Goal: Use online tool/utility: Utilize a website feature to perform a specific function

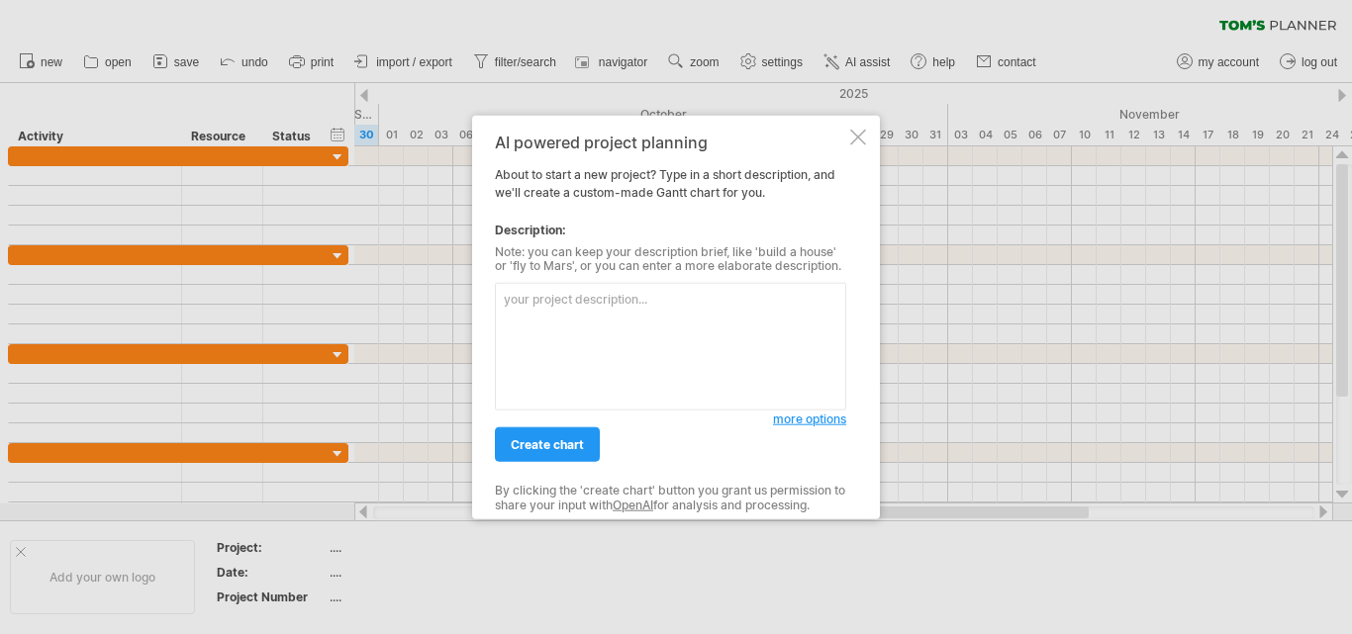
click at [766, 286] on textarea at bounding box center [670, 347] width 351 height 128
paste textarea "Task Timeline Literature Review Weeks 1–3 Case Study Selection Week 4 Data Coll…"
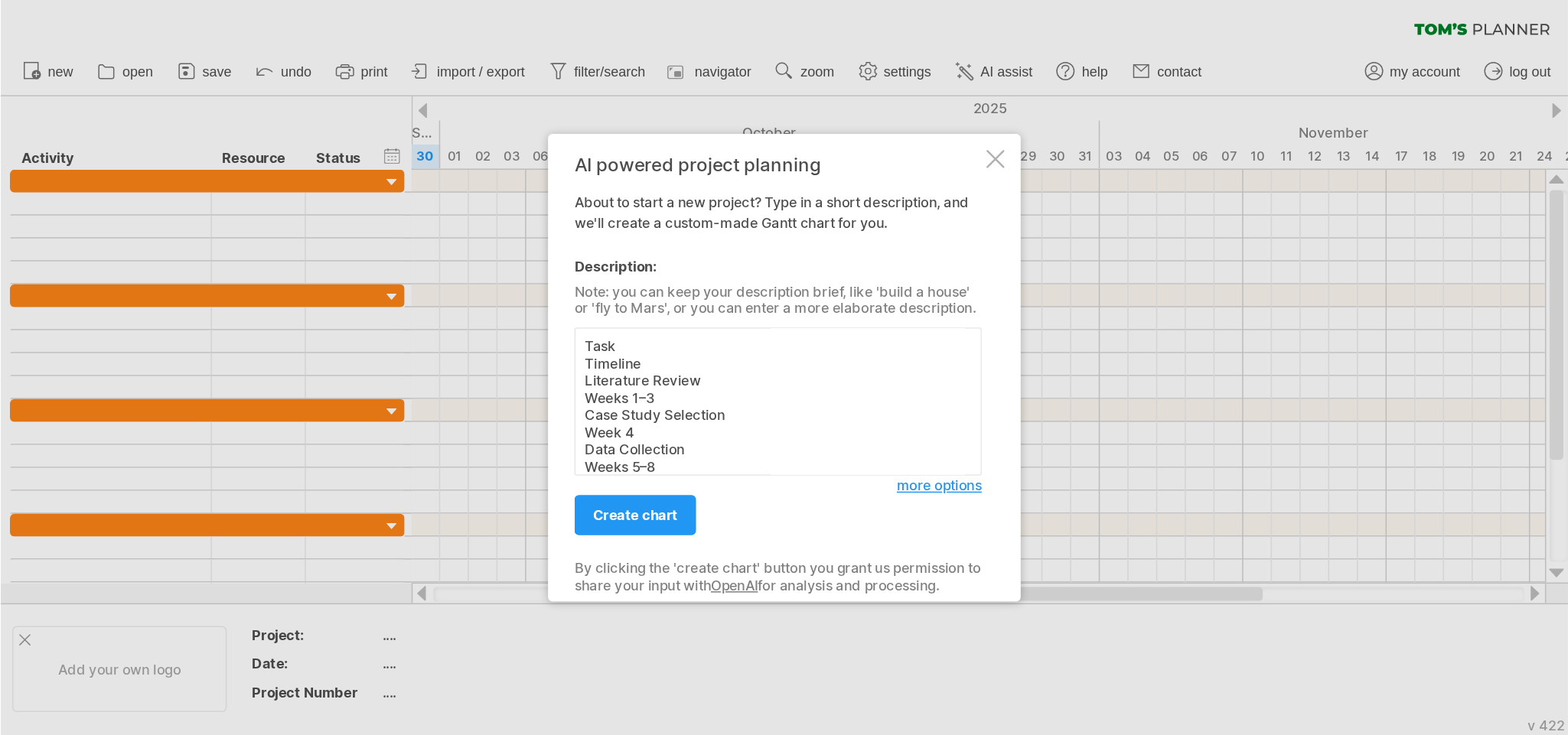
scroll to position [115, 0]
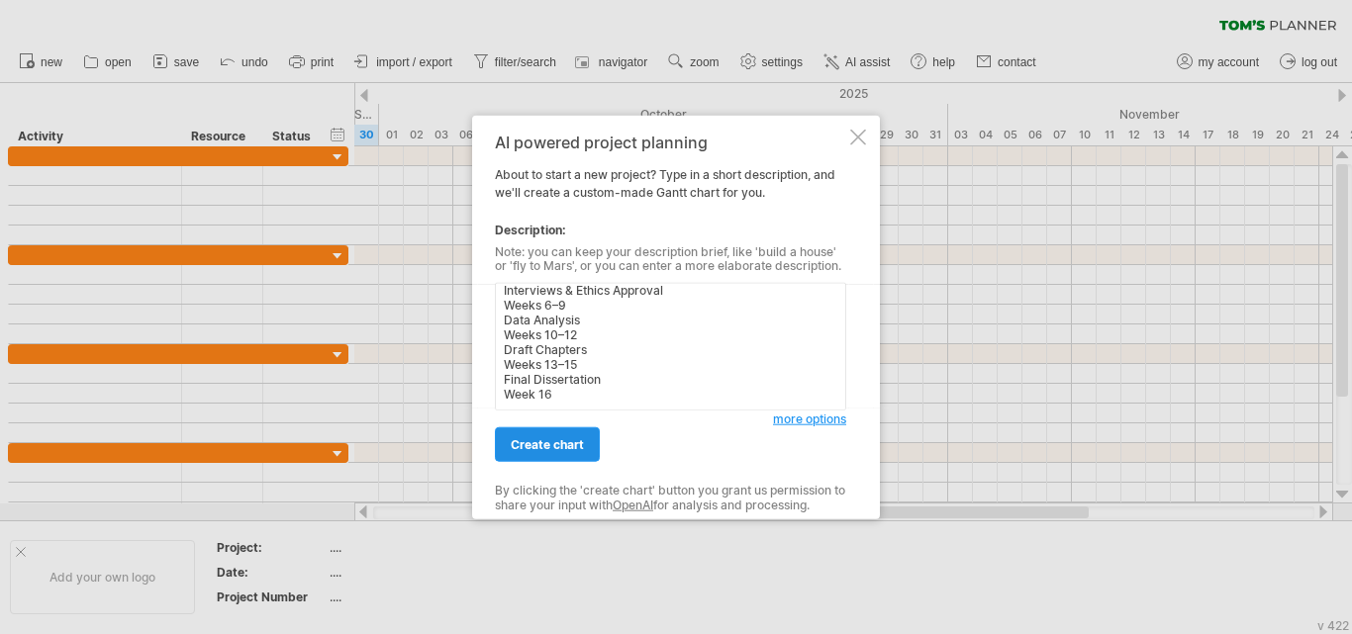
type textarea "Task Timeline Literature Review Weeks 1–3 Case Study Selection Week 4 Data Coll…"
click at [538, 446] on span "create chart" at bounding box center [547, 445] width 73 height 15
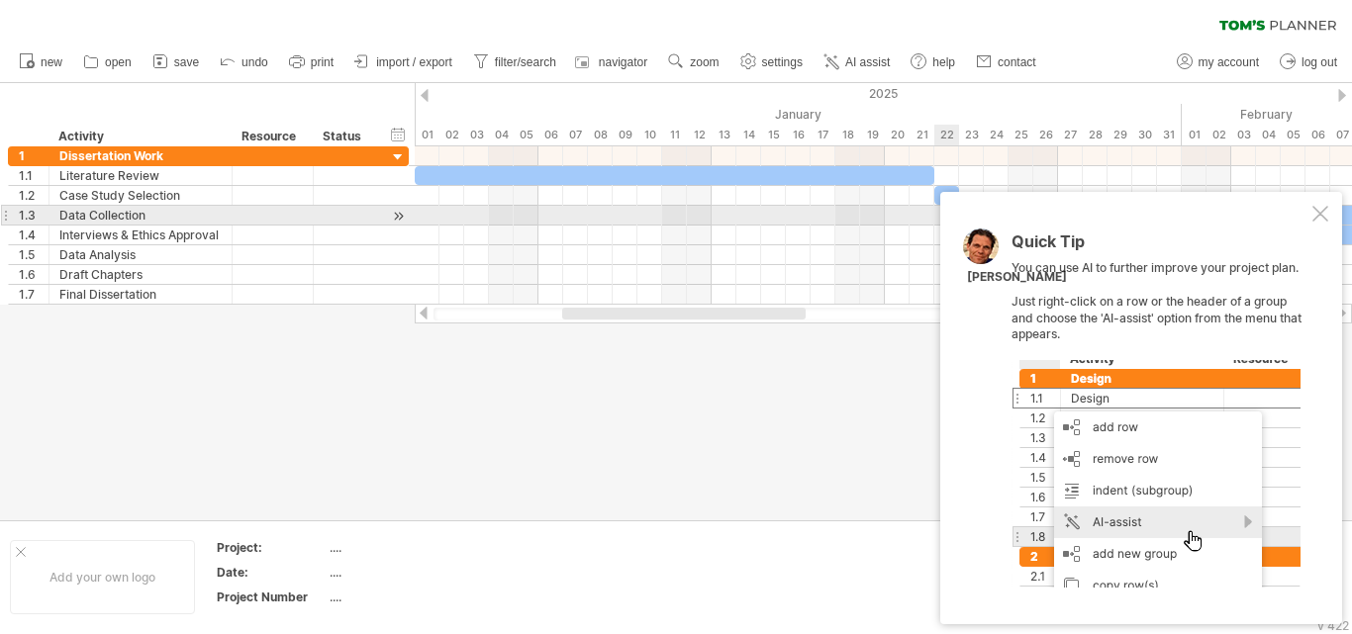
click at [1321, 222] on div at bounding box center [1321, 214] width 16 height 16
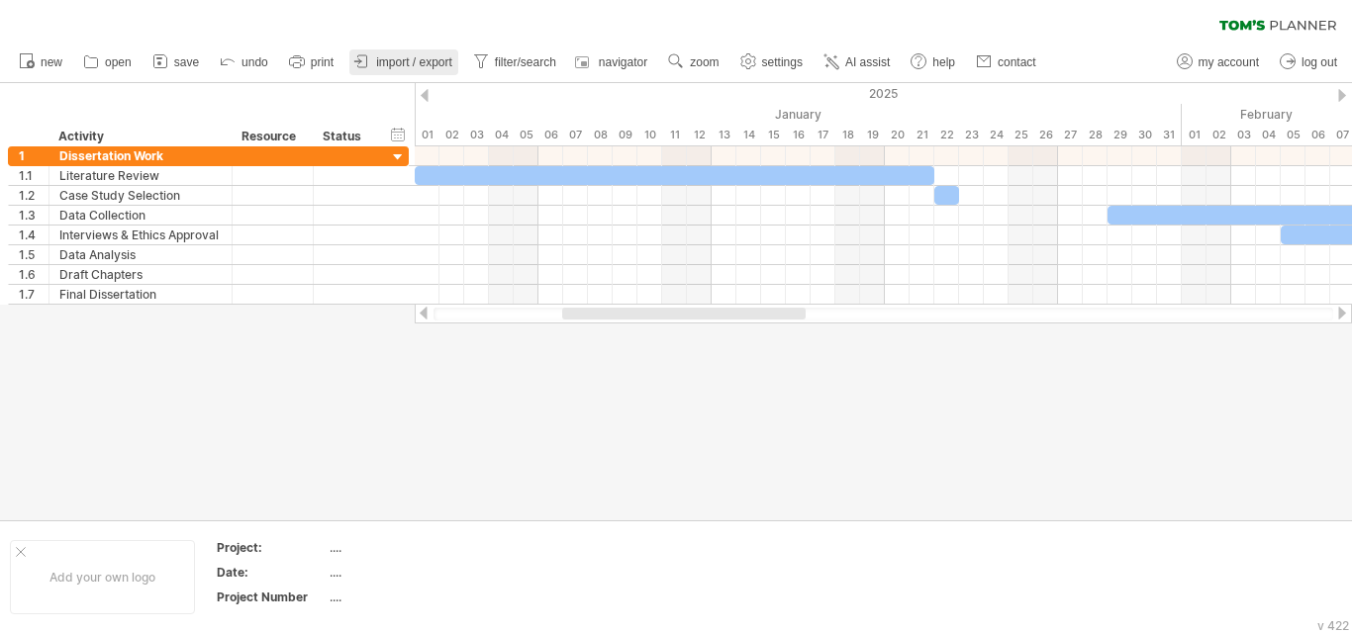
click at [371, 64] on icon at bounding box center [362, 61] width 20 height 20
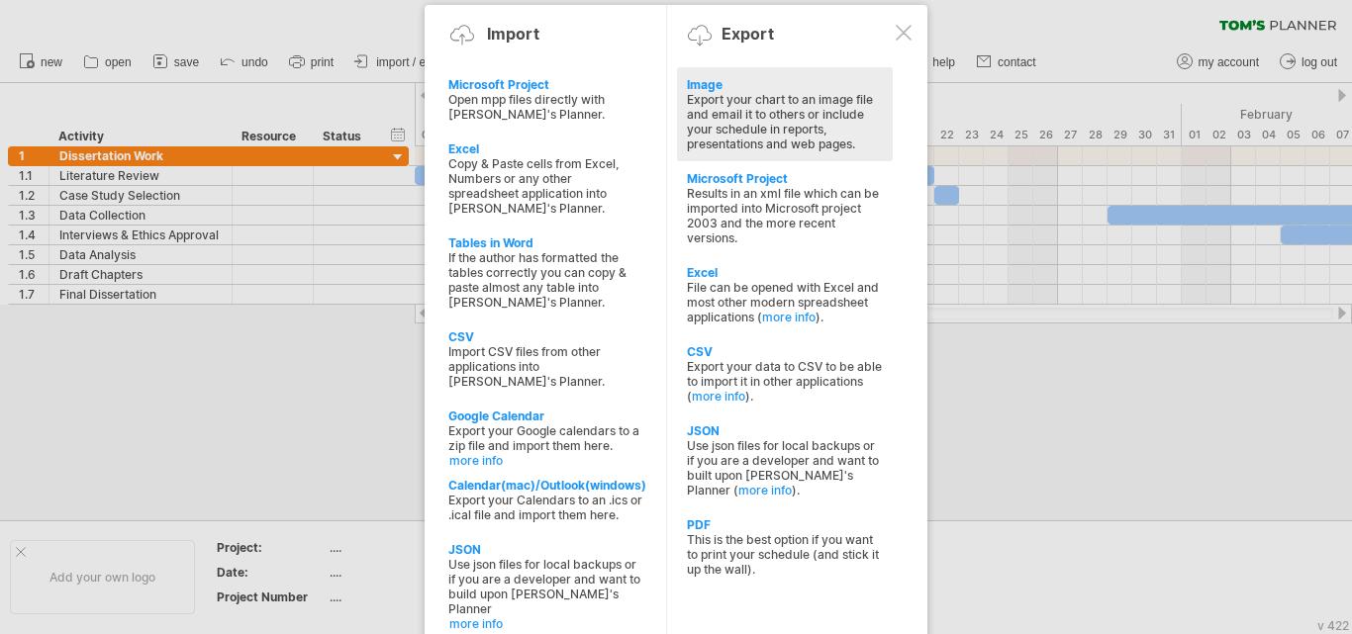
click at [738, 114] on div "Export your chart to an image file and email it to others or include your sched…" at bounding box center [785, 121] width 196 height 59
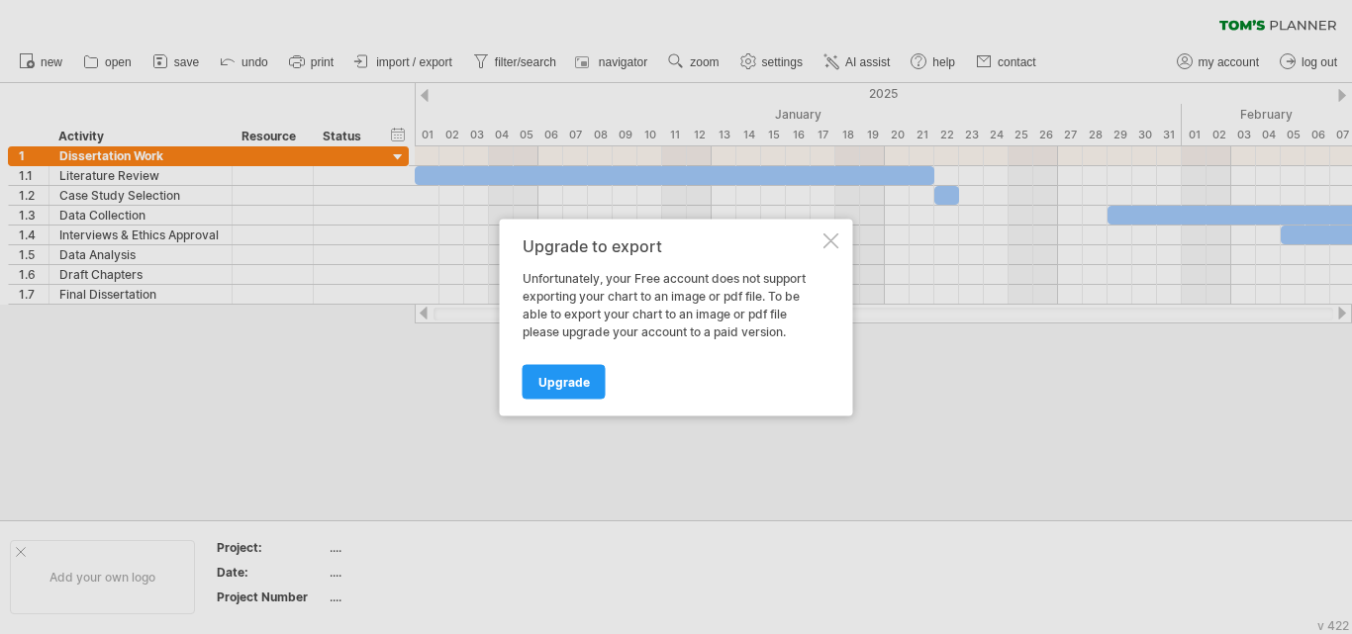
click at [834, 242] on div at bounding box center [832, 241] width 16 height 16
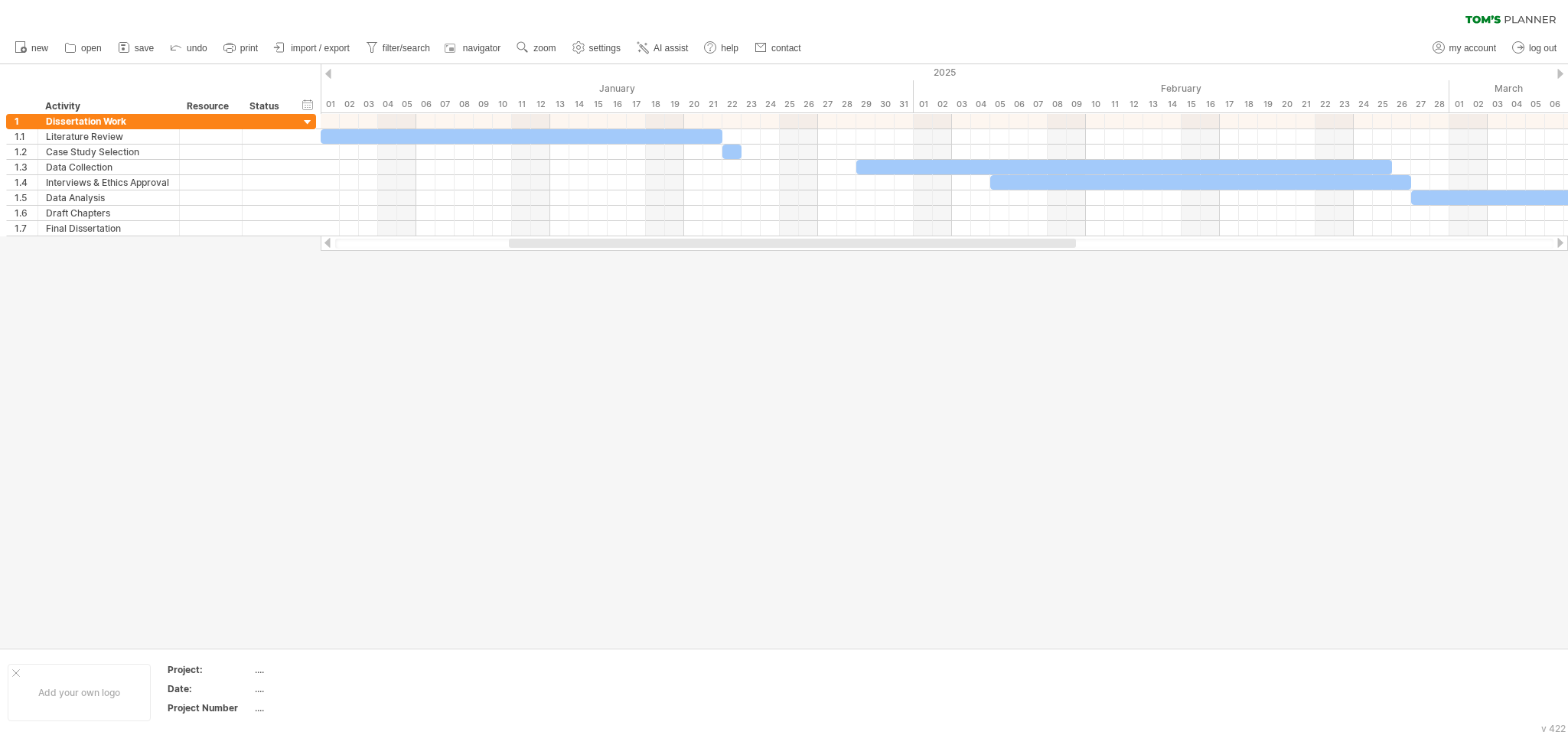
click at [1045, 489] on div at bounding box center [784, 356] width 1568 height 584
click at [1045, 413] on div at bounding box center [784, 356] width 1568 height 584
